Goal: Communication & Community: Answer question/provide support

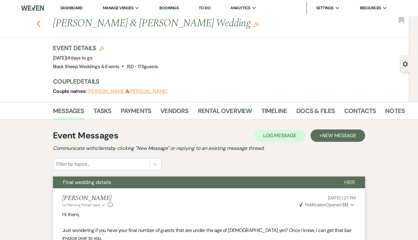
click at [39, 22] on use "button" at bounding box center [39, 23] width 4 height 7
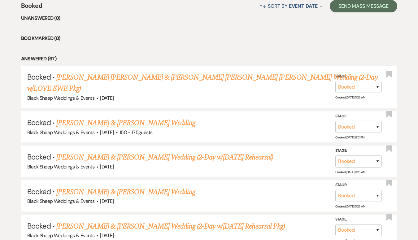
scroll to position [252, 0]
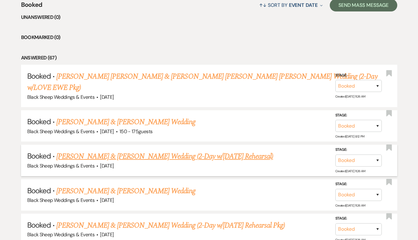
click at [111, 151] on link "[PERSON_NAME] & [PERSON_NAME] Wedding (2-Day w/[DATE] Rehearsal)" at bounding box center [164, 156] width 217 height 11
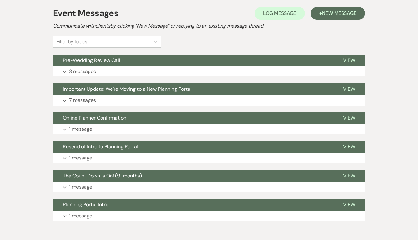
scroll to position [150, 0]
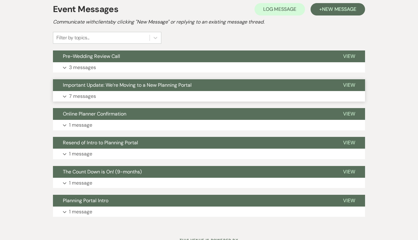
click at [82, 95] on p "7 messages" at bounding box center [82, 96] width 27 height 8
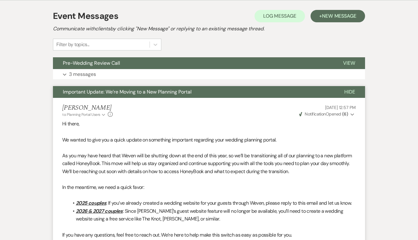
scroll to position [142, 0]
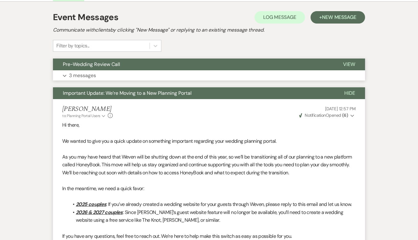
click at [75, 76] on p "3 messages" at bounding box center [82, 76] width 27 height 8
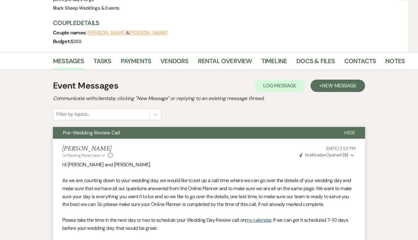
scroll to position [0, 0]
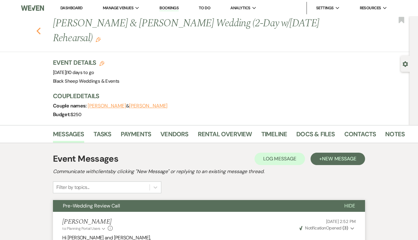
click at [37, 33] on icon "Previous" at bounding box center [38, 30] width 5 height 7
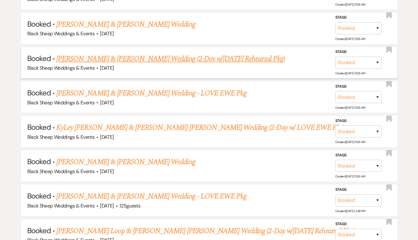
scroll to position [421, 0]
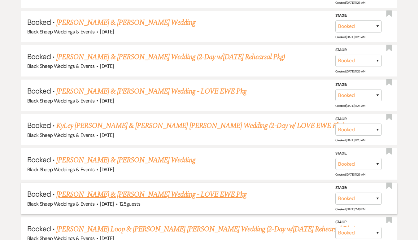
click at [90, 189] on link "[PERSON_NAME] & [PERSON_NAME] Wedding - LOVE EWE Pkg" at bounding box center [151, 194] width 190 height 11
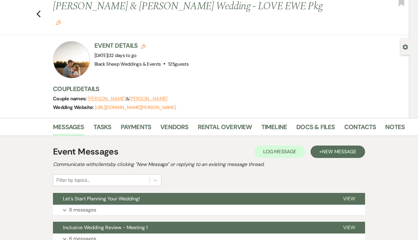
scroll to position [31, 0]
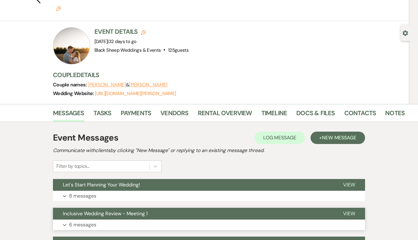
click at [81, 221] on p "6 messages" at bounding box center [82, 225] width 27 height 8
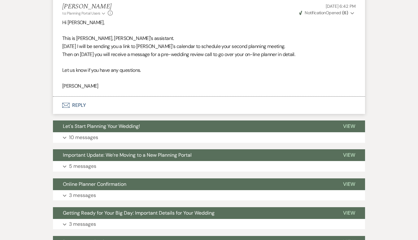
scroll to position [1093, 0]
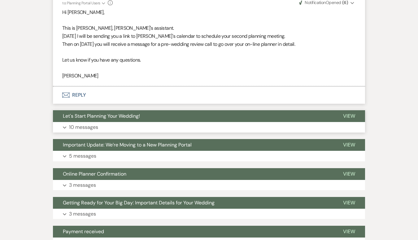
click at [96, 123] on p "10 messages" at bounding box center [83, 127] width 29 height 8
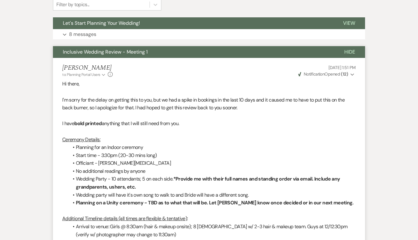
scroll to position [0, 0]
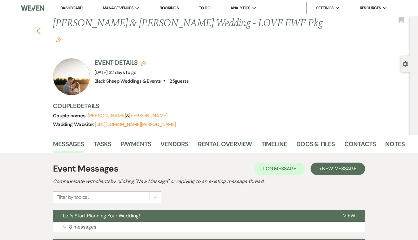
click at [41, 27] on icon "Previous" at bounding box center [38, 30] width 5 height 7
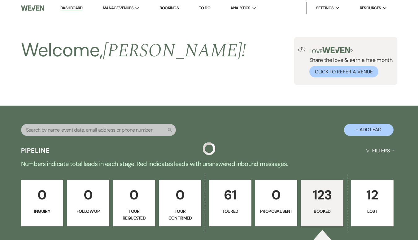
scroll to position [421, 0]
